Goal: Information Seeking & Learning: Learn about a topic

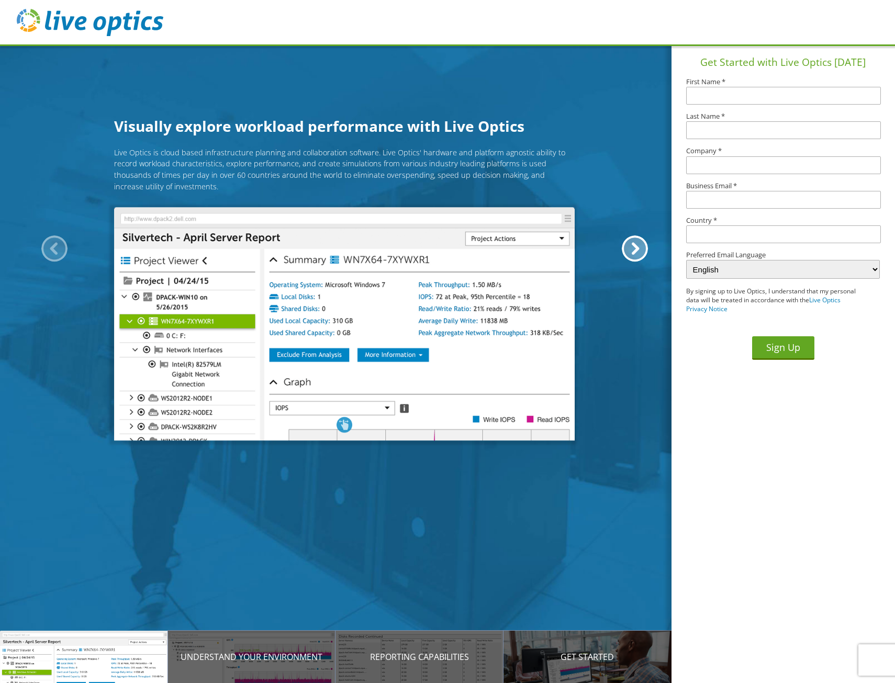
click at [27, 20] on img at bounding box center [90, 22] width 146 height 27
click at [23, 21] on img at bounding box center [90, 22] width 146 height 27
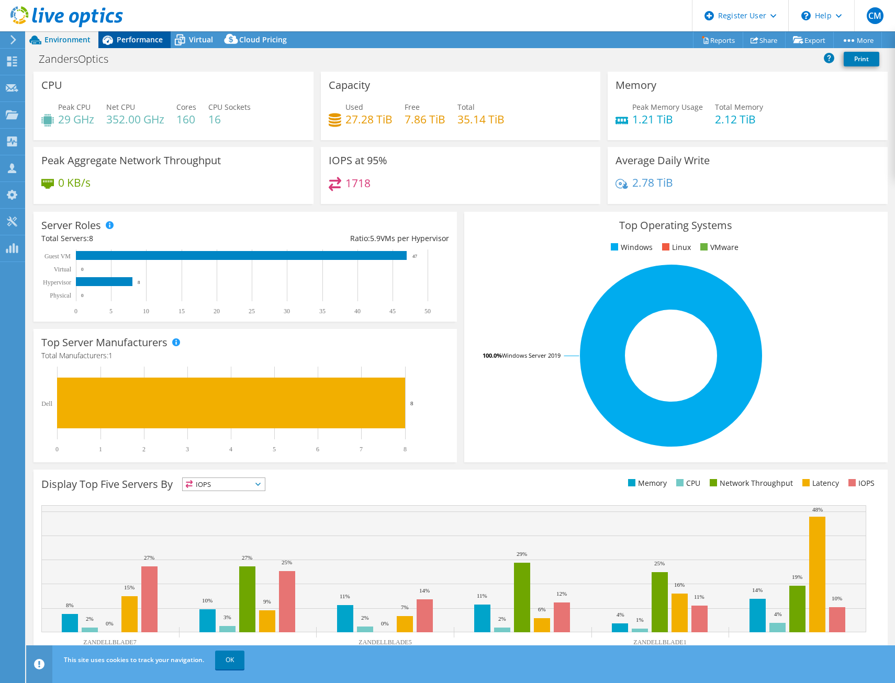
click at [150, 39] on span "Performance" at bounding box center [140, 40] width 46 height 10
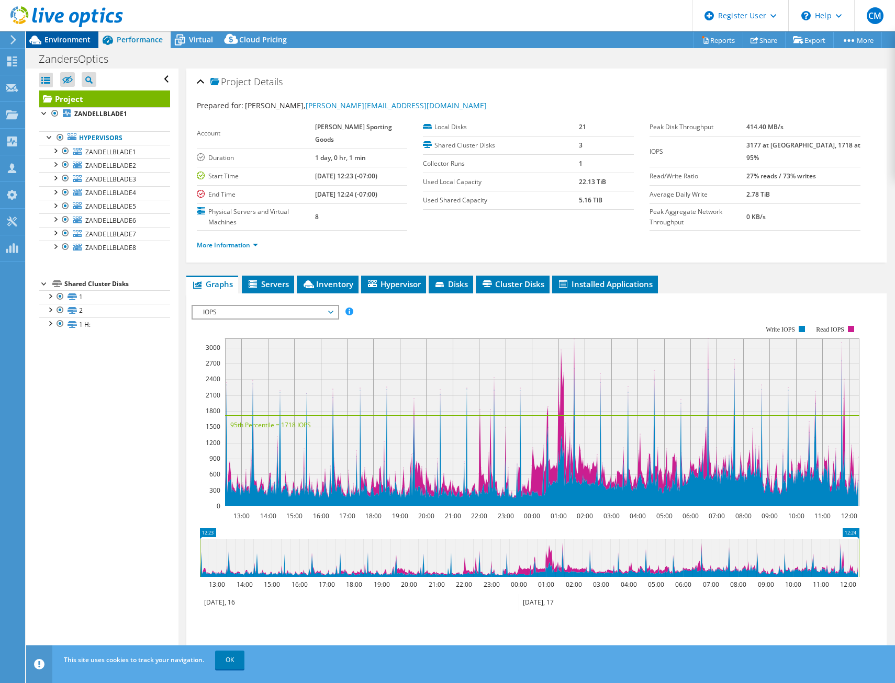
click at [71, 37] on span "Environment" at bounding box center [67, 40] width 46 height 10
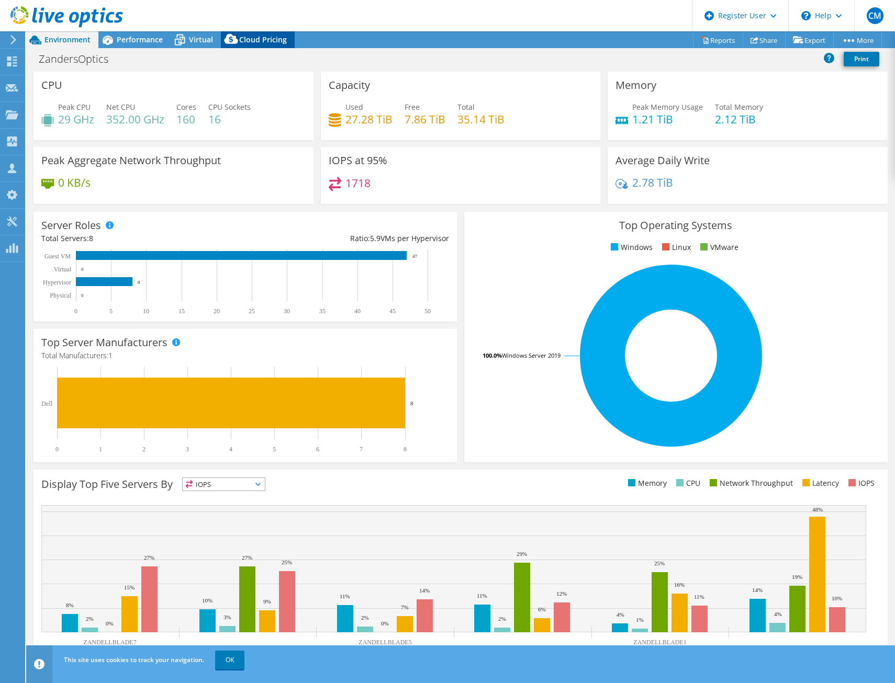
click at [254, 40] on span "Cloud Pricing" at bounding box center [263, 40] width 48 height 10
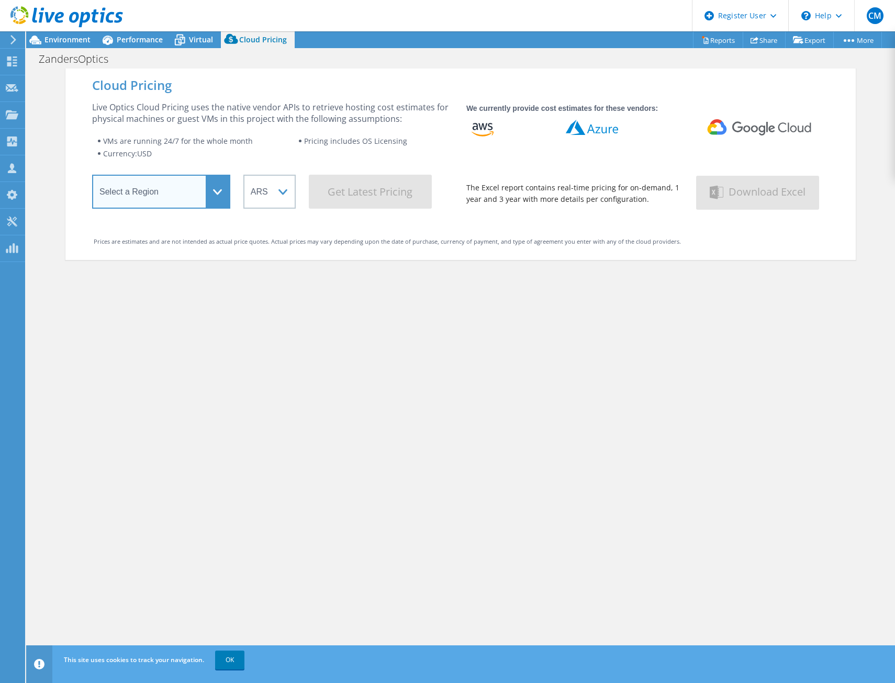
click at [203, 204] on select "Select a Region Asia Pacific (Hong Kong) Asia Pacific (Mumbai) Asia Pacific (Se…" at bounding box center [161, 192] width 138 height 34
select select "USEast"
click at [92, 178] on select "Select a Region Asia Pacific (Hong Kong) Asia Pacific (Mumbai) Asia Pacific (Se…" at bounding box center [161, 192] width 138 height 34
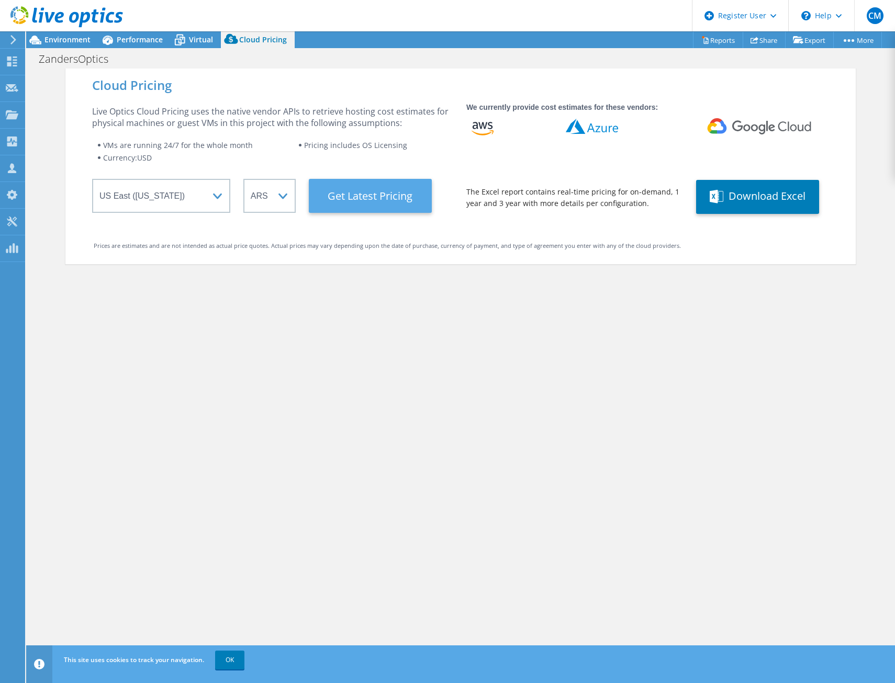
click at [386, 206] on Latest "Get Latest Pricing" at bounding box center [370, 196] width 123 height 34
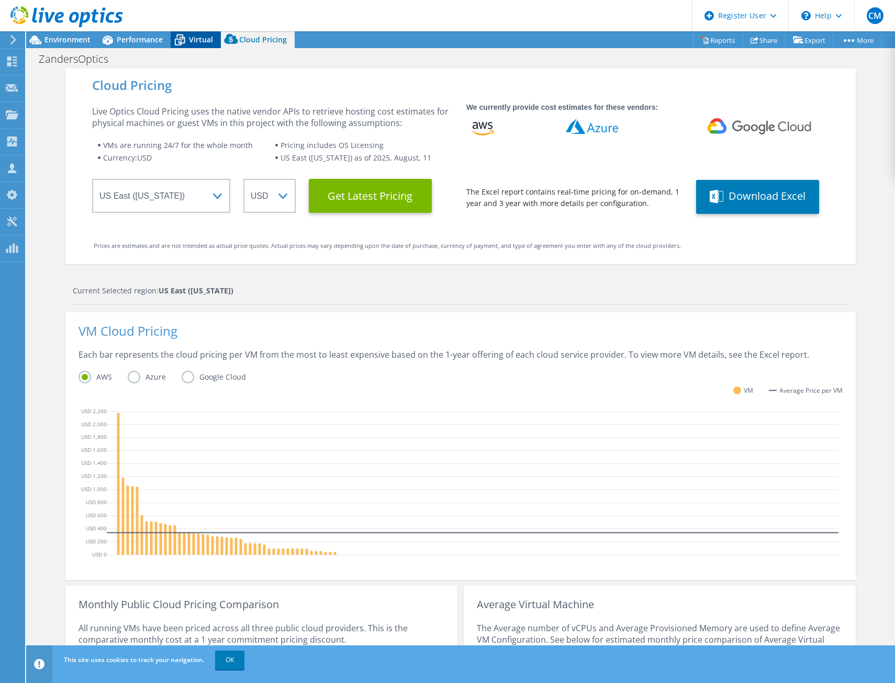
click at [208, 41] on span "Virtual" at bounding box center [201, 40] width 24 height 10
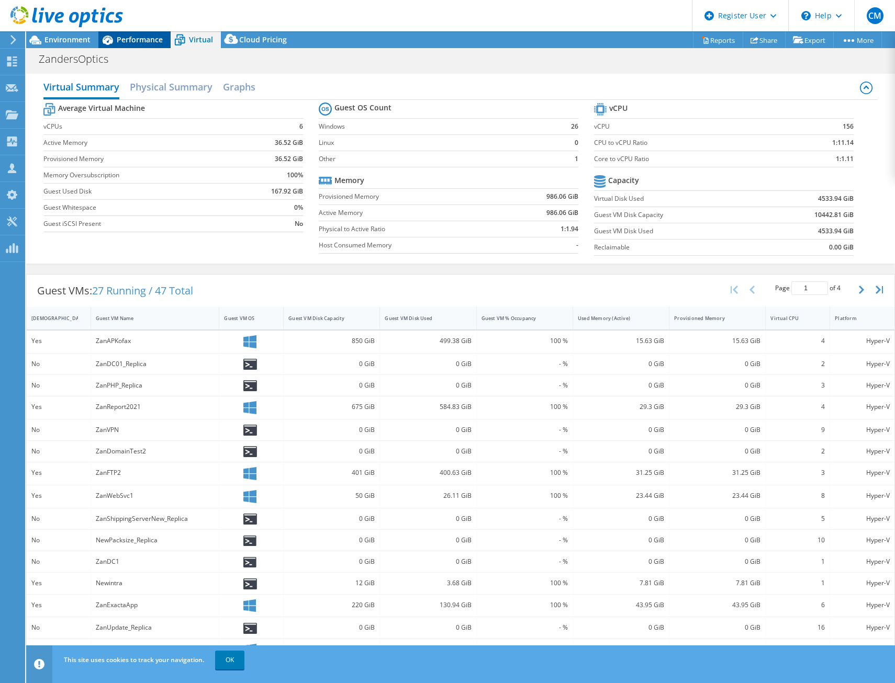
click at [142, 42] on span "Performance" at bounding box center [140, 40] width 46 height 10
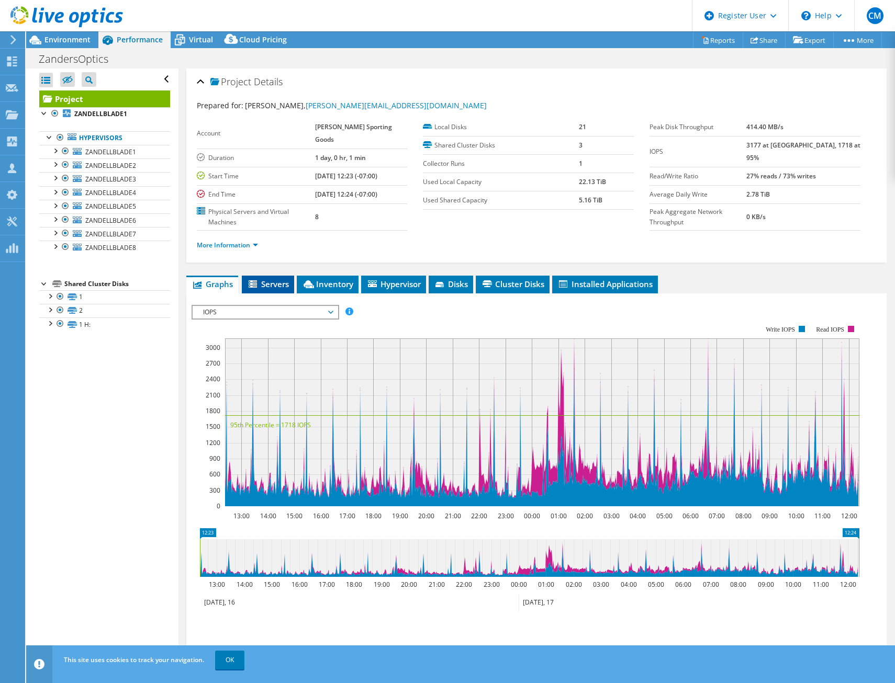
click at [264, 279] on span "Servers" at bounding box center [268, 284] width 42 height 10
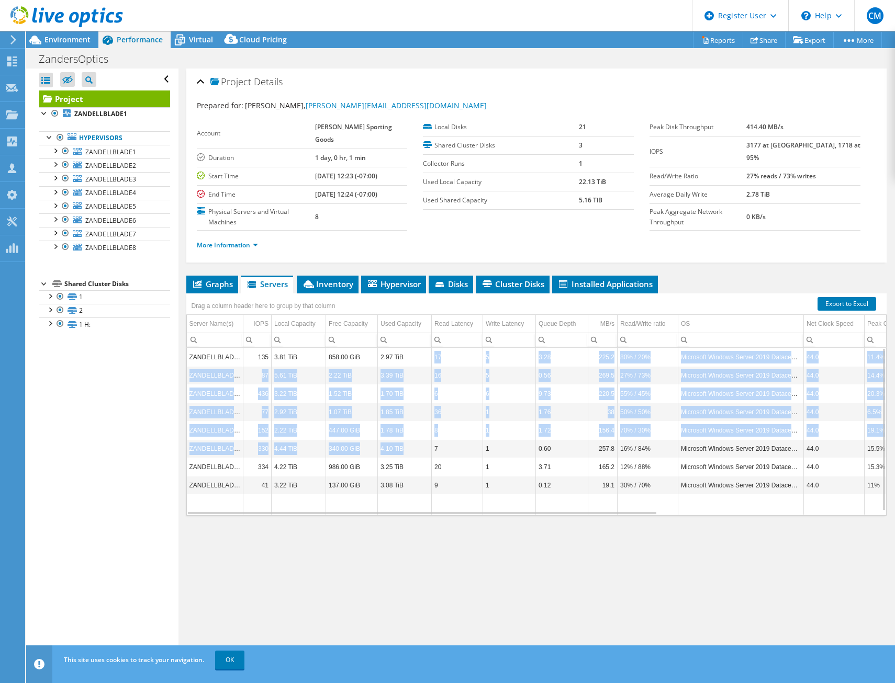
drag, startPoint x: 406, startPoint y: 338, endPoint x: 425, endPoint y: 424, distance: 87.8
click at [425, 424] on tbody "ZANDELLBLADE1 135 3.81 TiB 858.00 GiB 2.97 TiB 17 5 3.28 225.2 80% / 20% Micros…" at bounding box center [695, 431] width 1017 height 167
click at [425, 439] on td "4.10 TiB" at bounding box center [405, 448] width 54 height 18
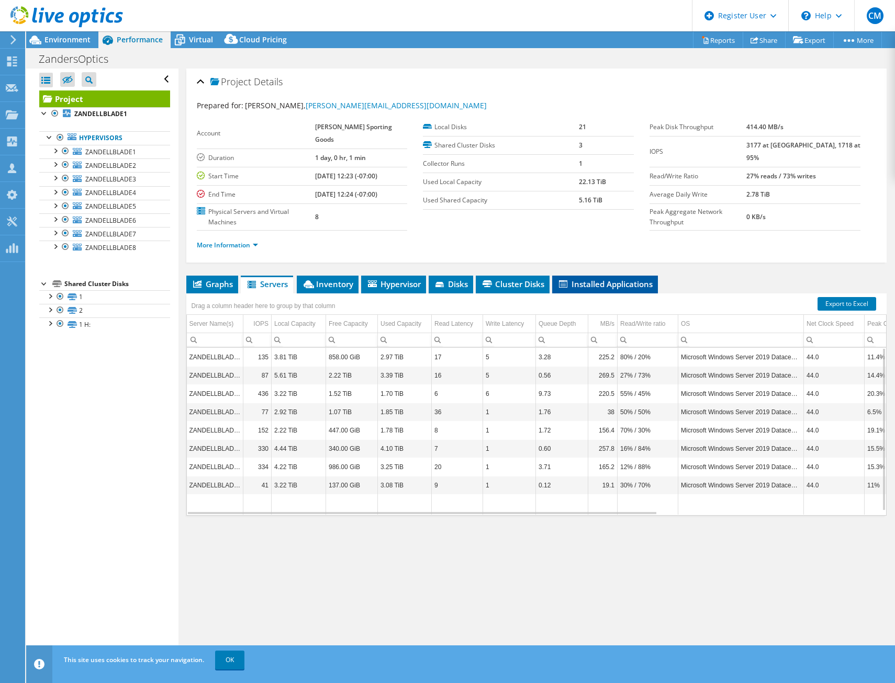
click at [624, 279] on span "Installed Applications" at bounding box center [604, 284] width 95 height 10
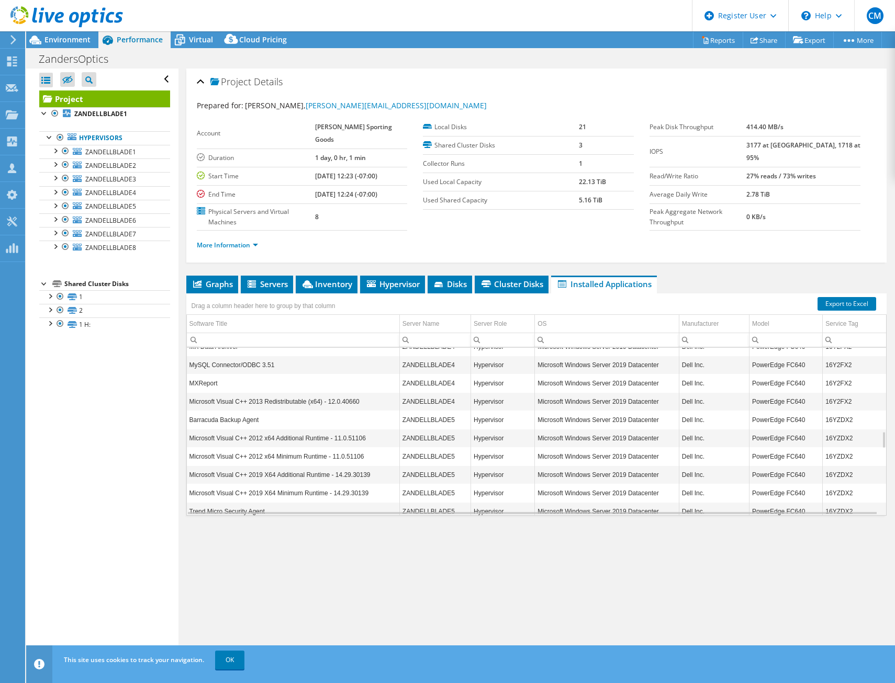
scroll to position [879, 0]
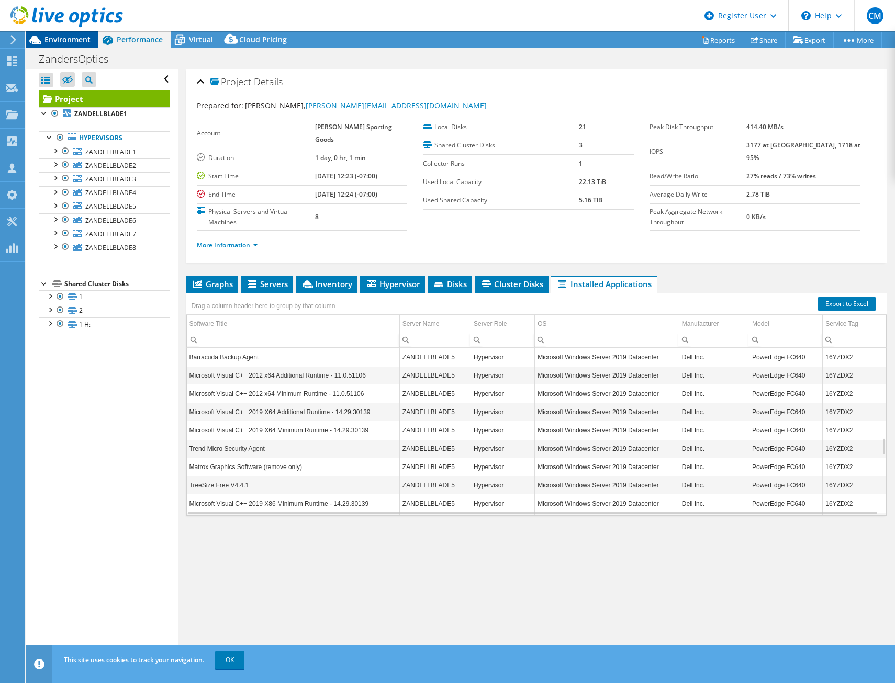
click at [84, 43] on span "Environment" at bounding box center [67, 40] width 46 height 10
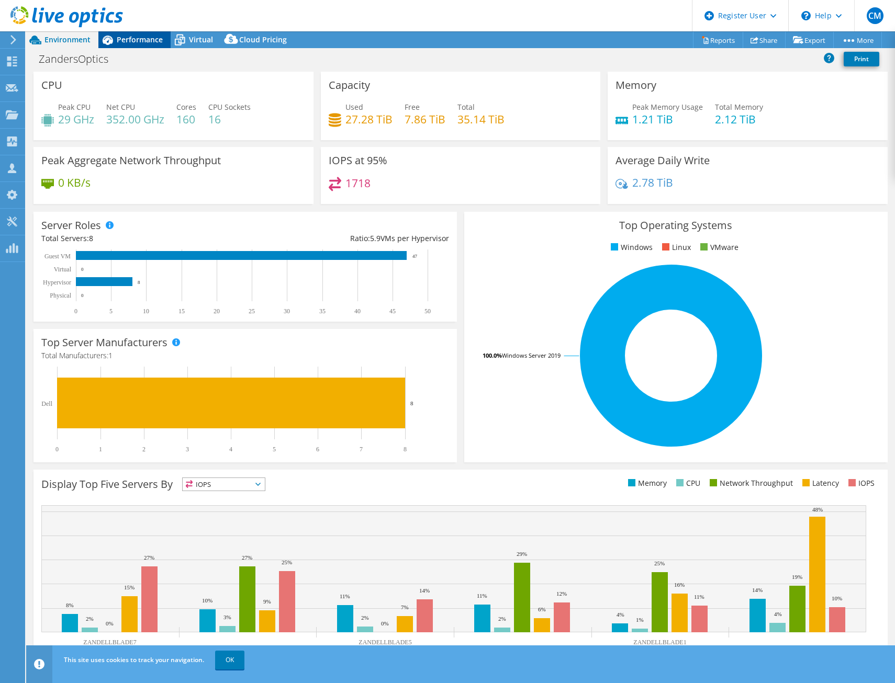
click at [142, 39] on span "Performance" at bounding box center [140, 40] width 46 height 10
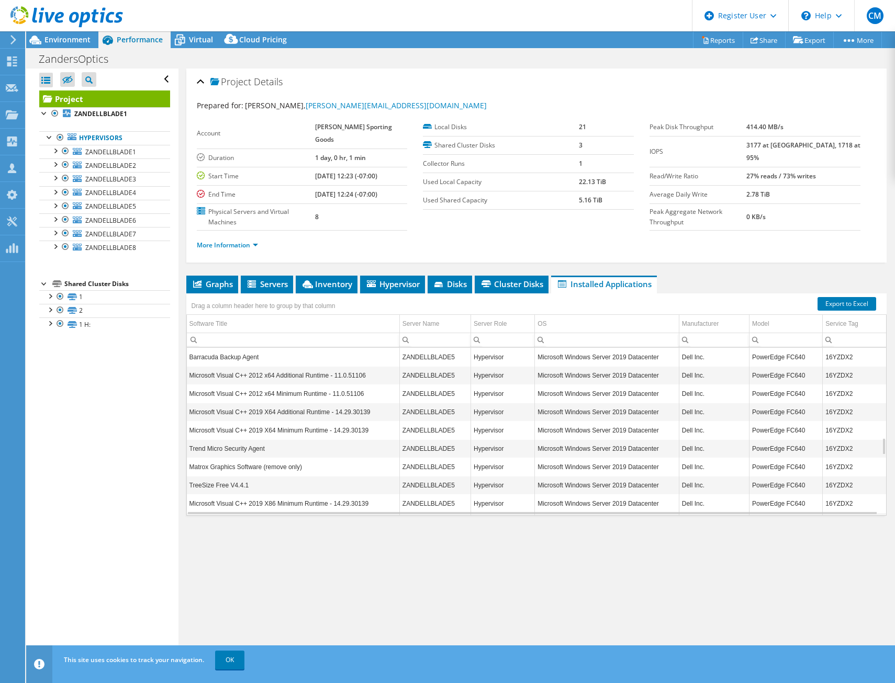
click at [108, 285] on div "Shared Cluster Disks" at bounding box center [117, 284] width 106 height 13
click at [107, 294] on link "1" at bounding box center [104, 297] width 131 height 14
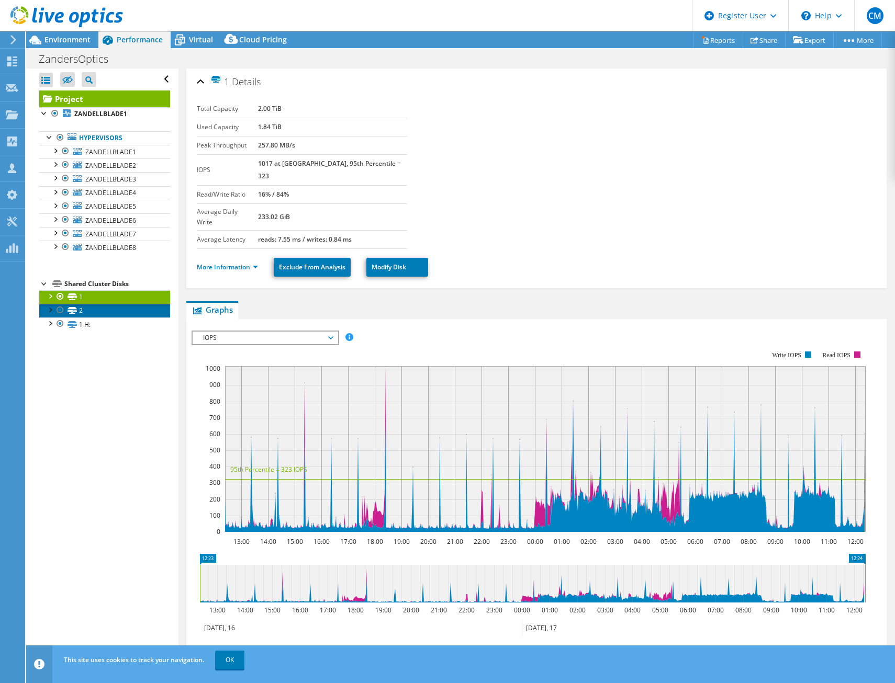
click at [84, 312] on link "2" at bounding box center [104, 311] width 131 height 14
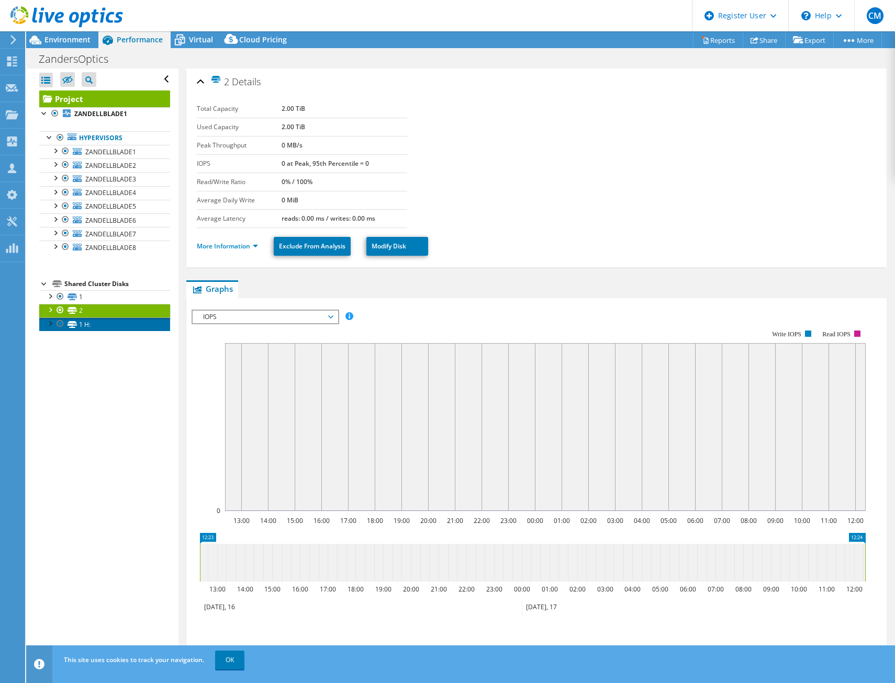
click at [93, 323] on link "1 H:" at bounding box center [104, 325] width 131 height 14
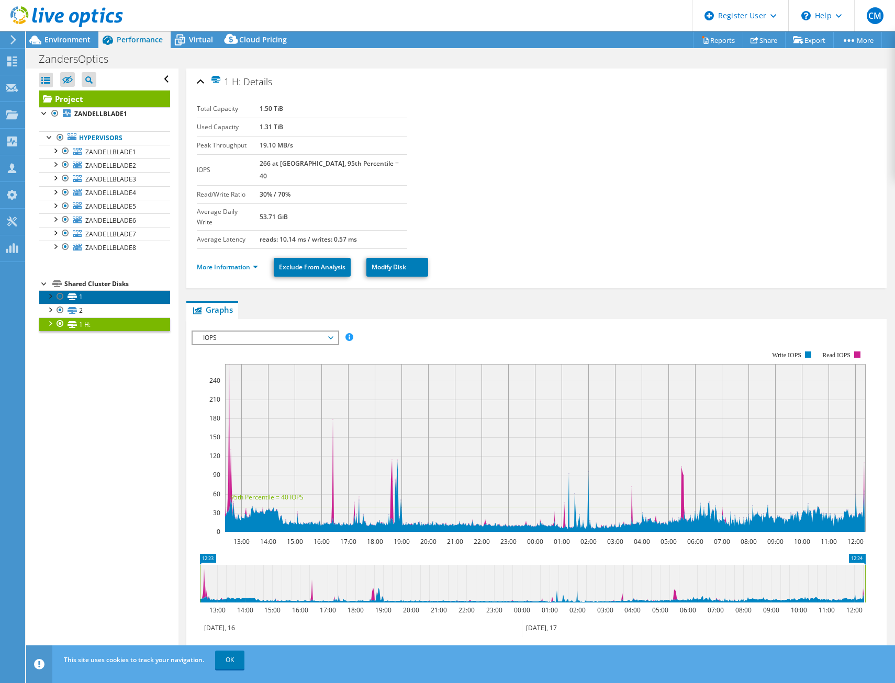
click at [86, 298] on link "1" at bounding box center [104, 297] width 131 height 14
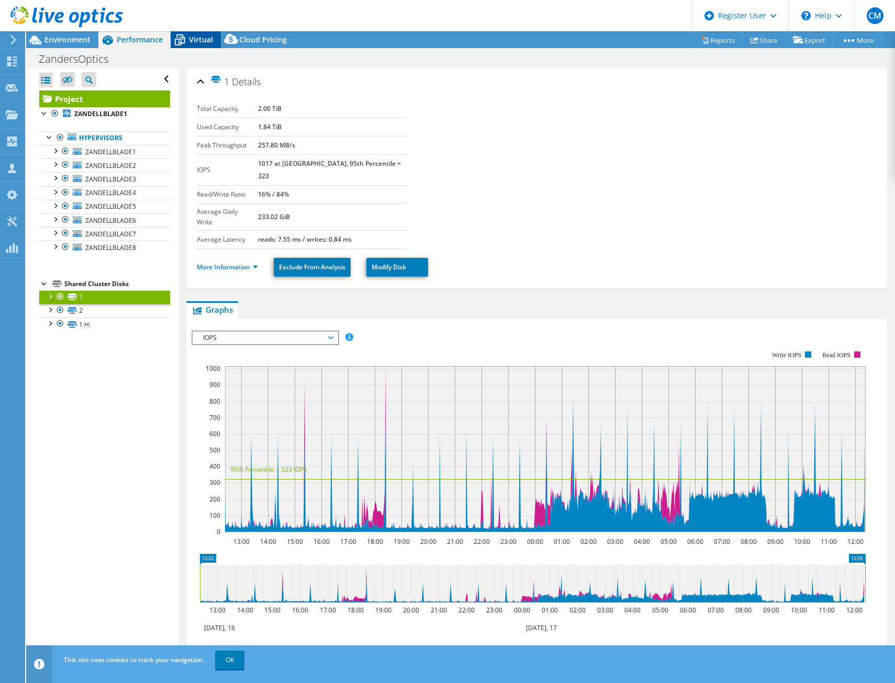
click at [201, 38] on span "Virtual" at bounding box center [201, 40] width 24 height 10
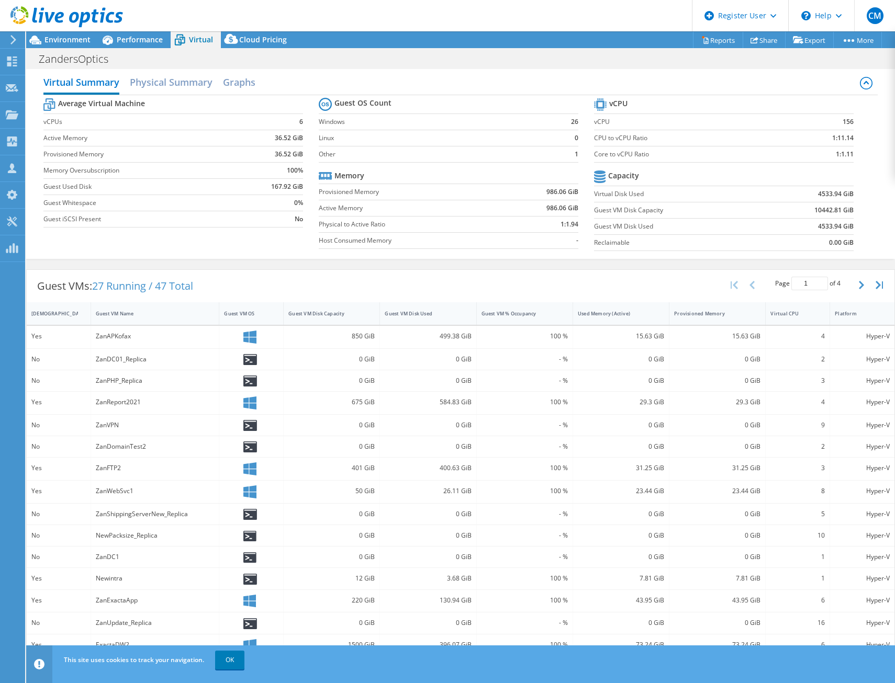
scroll to position [0, 0]
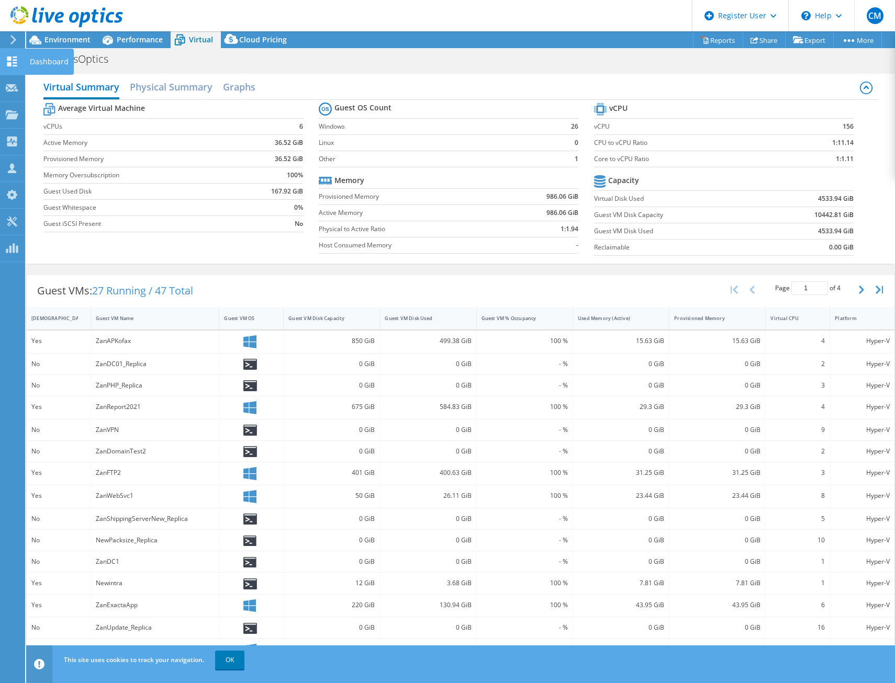
click at [14, 64] on icon at bounding box center [12, 62] width 13 height 10
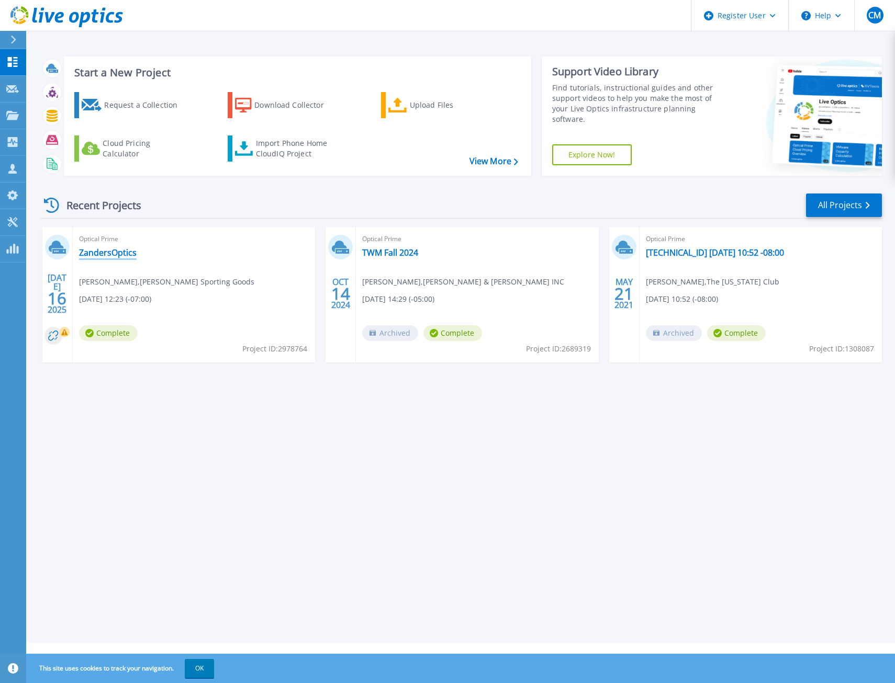
click at [116, 254] on link "ZandersOptics" at bounding box center [108, 252] width 58 height 10
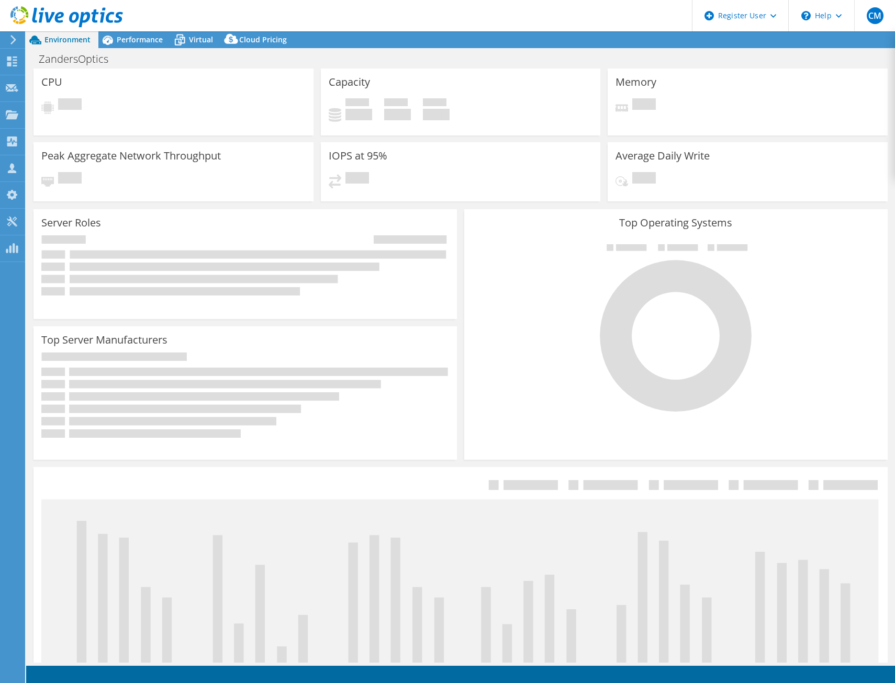
select select "USEast"
select select "USD"
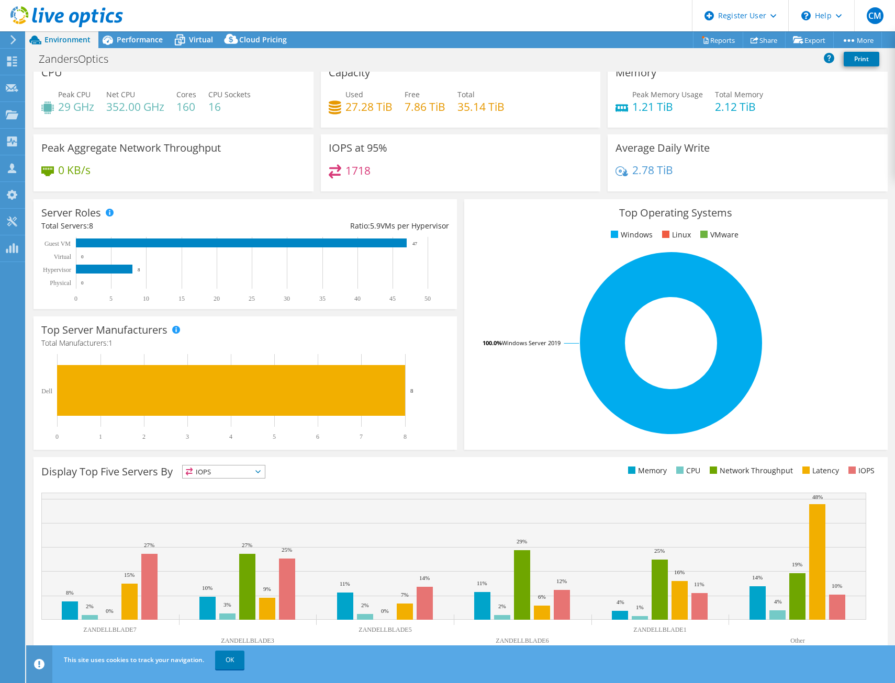
scroll to position [15, 0]
